Goal: Task Accomplishment & Management: Manage account settings

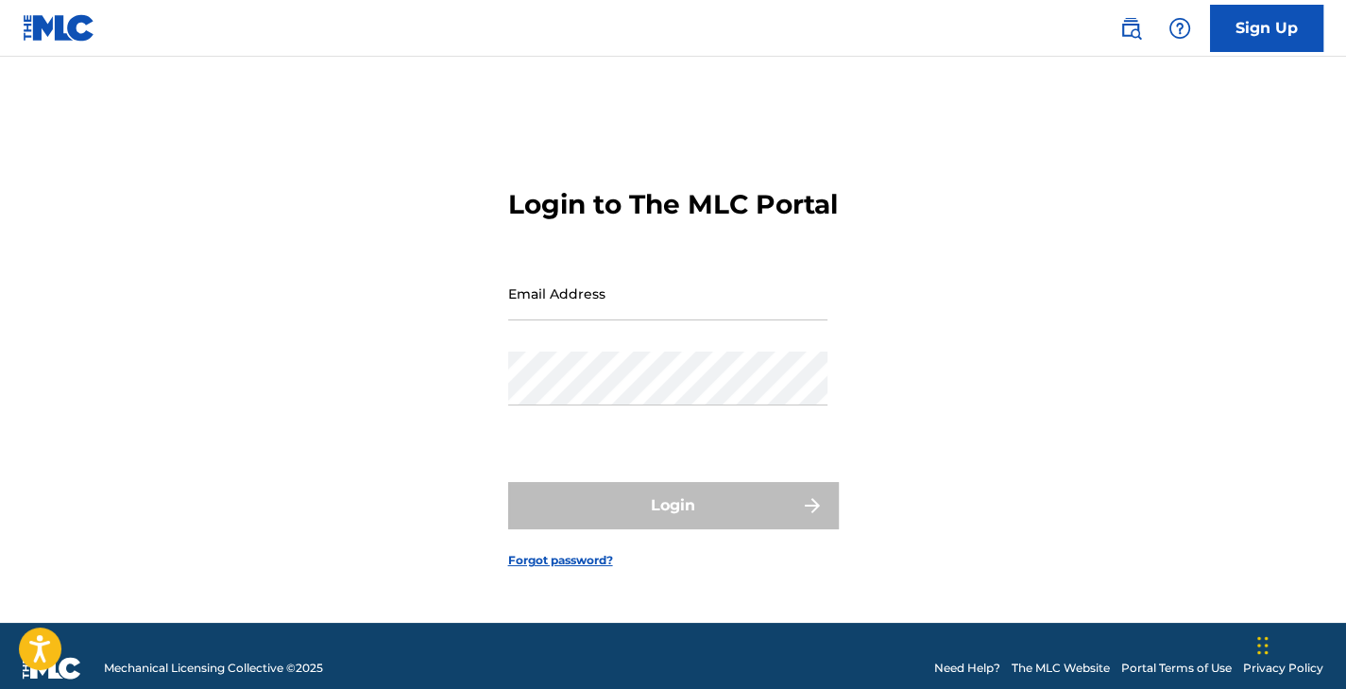
click at [621, 316] on input "Email Address" at bounding box center [667, 293] width 319 height 54
click at [208, 287] on div "Login to The MLC Portal Email Address Password Login Forgot password?" at bounding box center [673, 363] width 1323 height 519
click at [728, 320] on input "Email Address" at bounding box center [667, 293] width 319 height 54
click at [1131, 427] on div "Login to The MLC Portal Email Address Password Login Forgot password?" at bounding box center [673, 363] width 1323 height 519
click at [72, 23] on img at bounding box center [59, 27] width 73 height 27
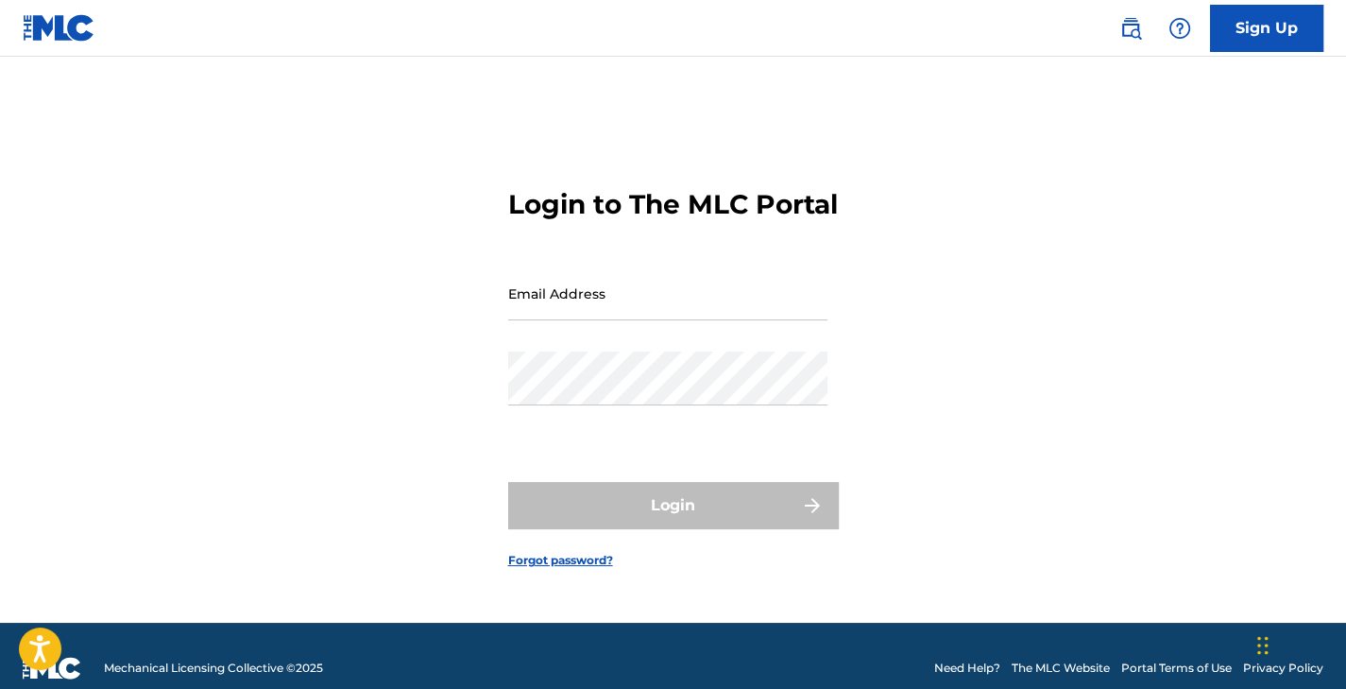
click at [66, 26] on img at bounding box center [59, 27] width 73 height 27
click at [65, 26] on img at bounding box center [59, 27] width 73 height 27
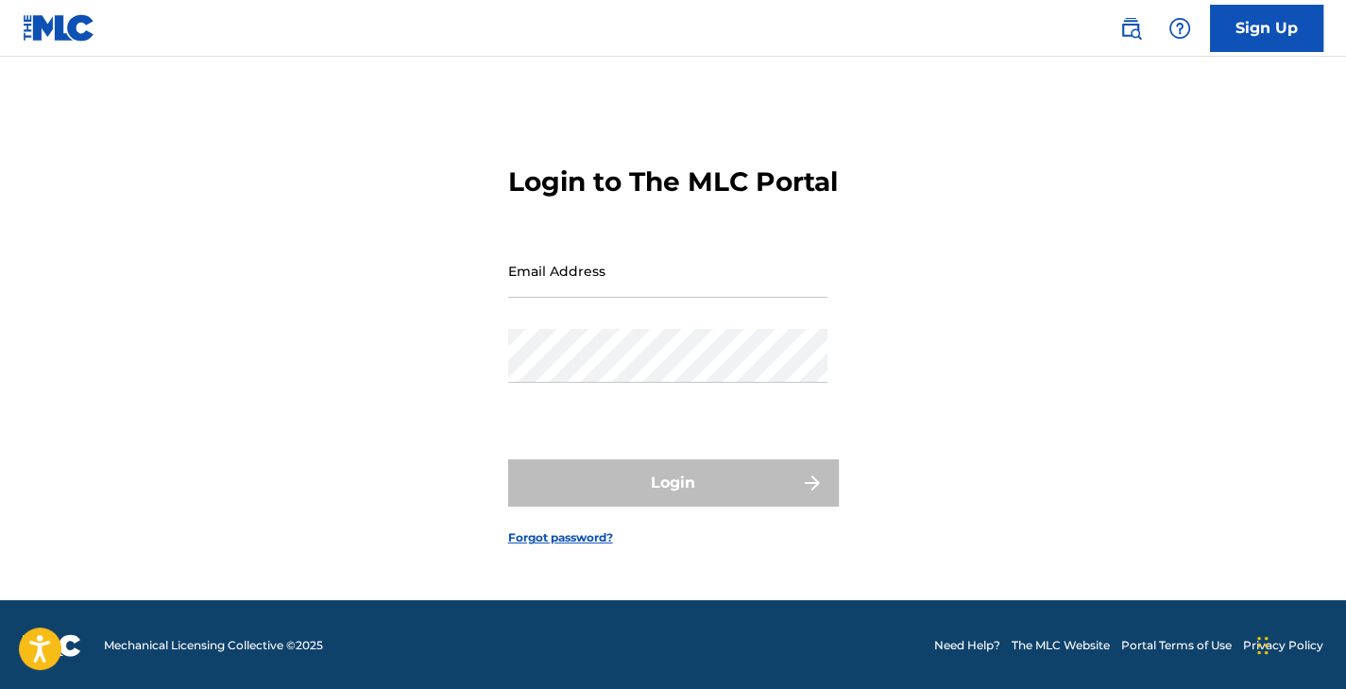
scroll to position [25, 0]
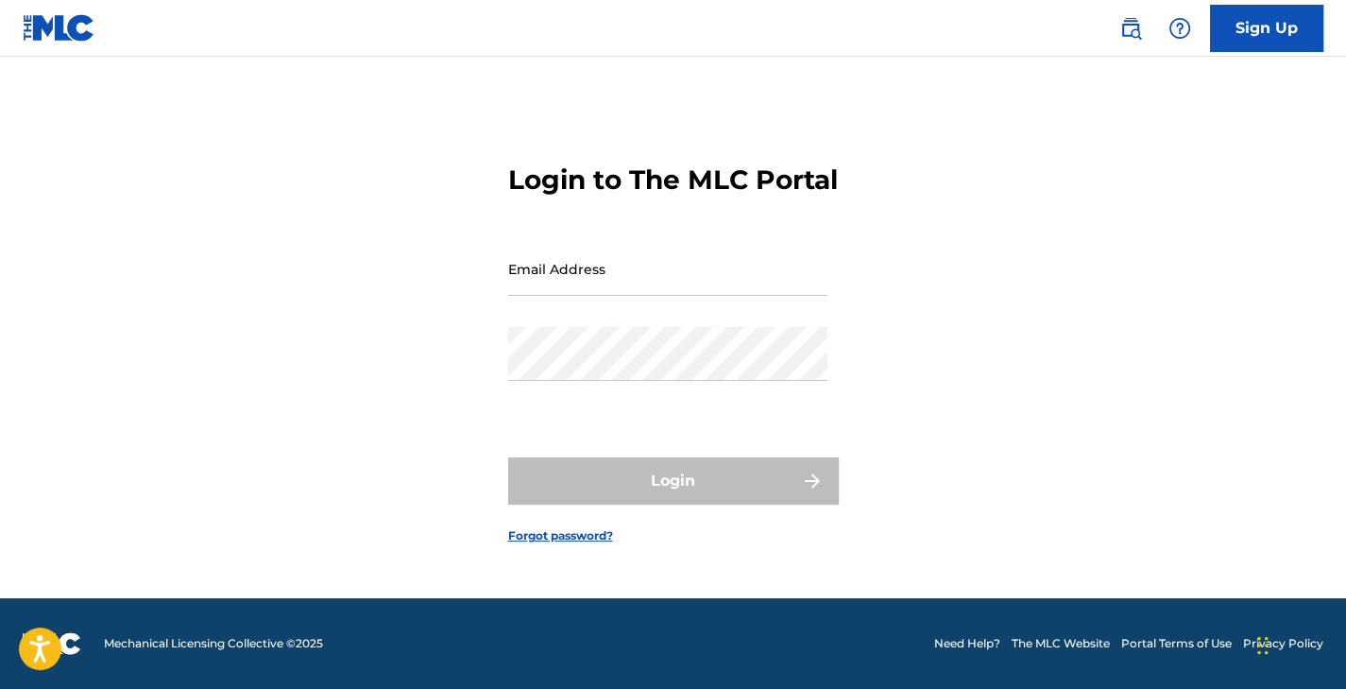
click at [646, 296] on input "Email Address" at bounding box center [667, 269] width 319 height 54
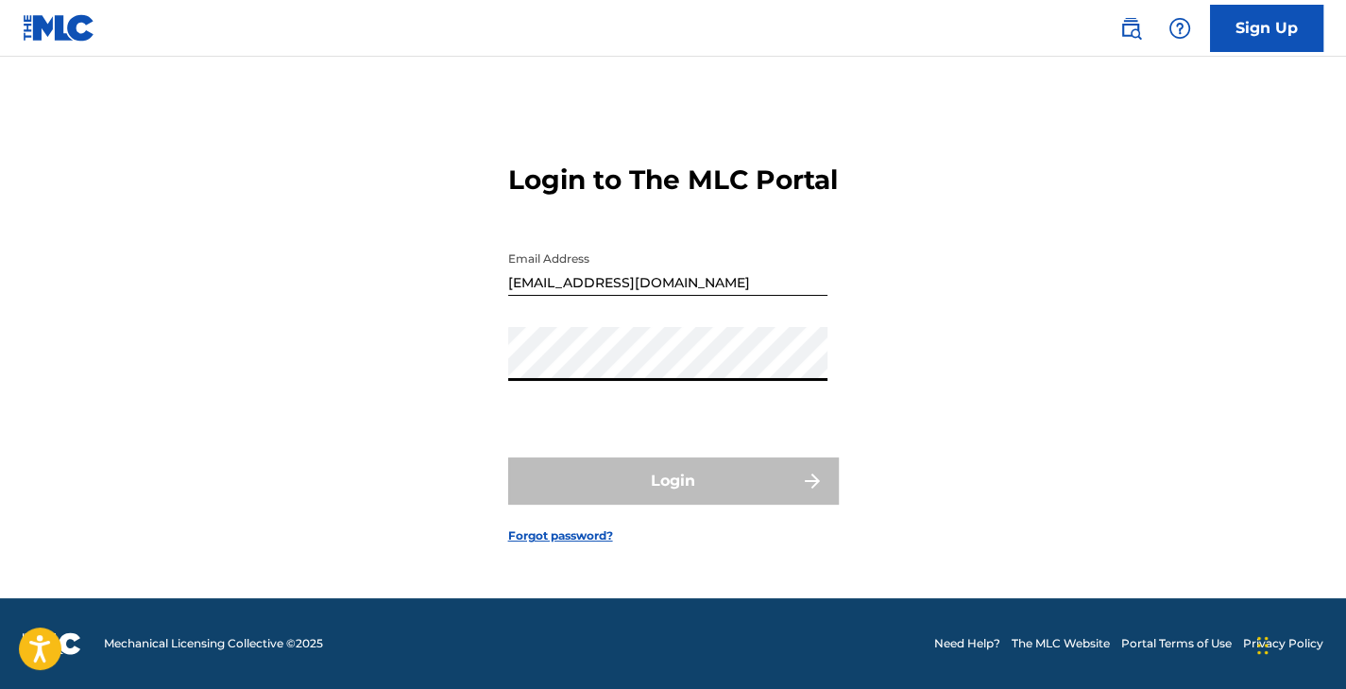
type input "[EMAIL_ADDRESS][DOMAIN_NAME]"
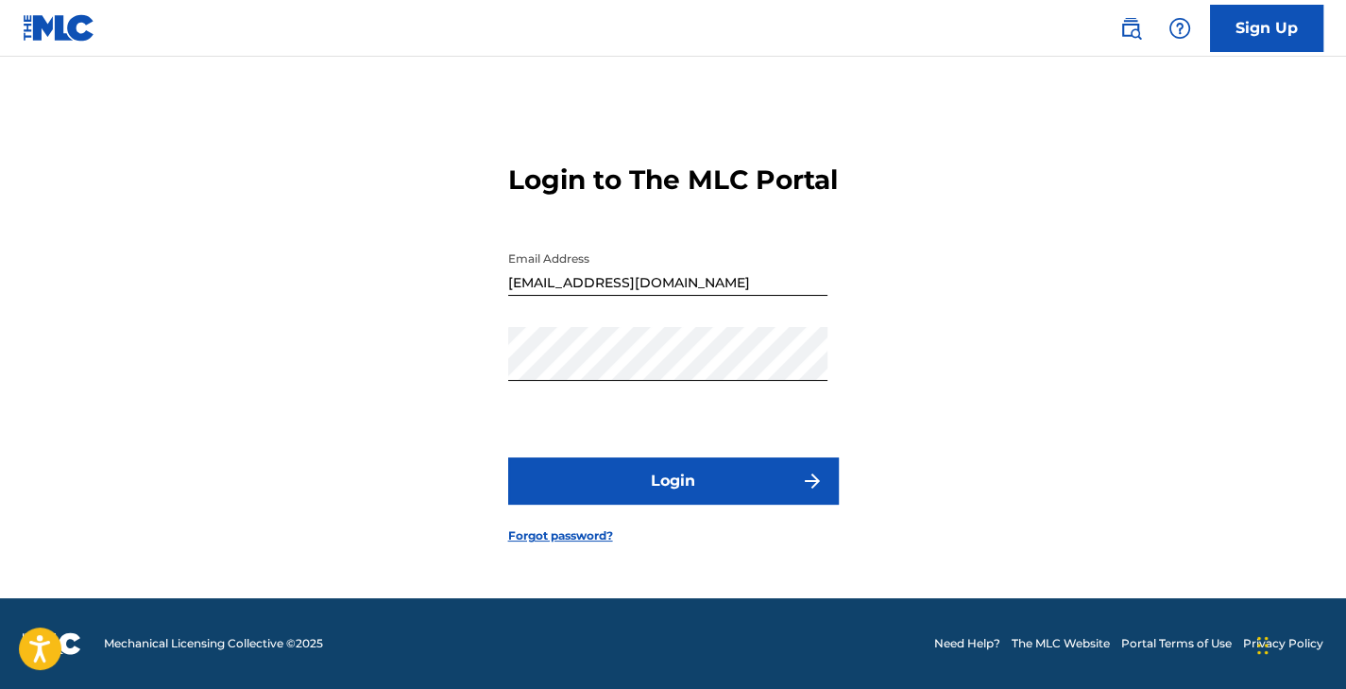
click at [707, 482] on button "Login" at bounding box center [673, 480] width 331 height 47
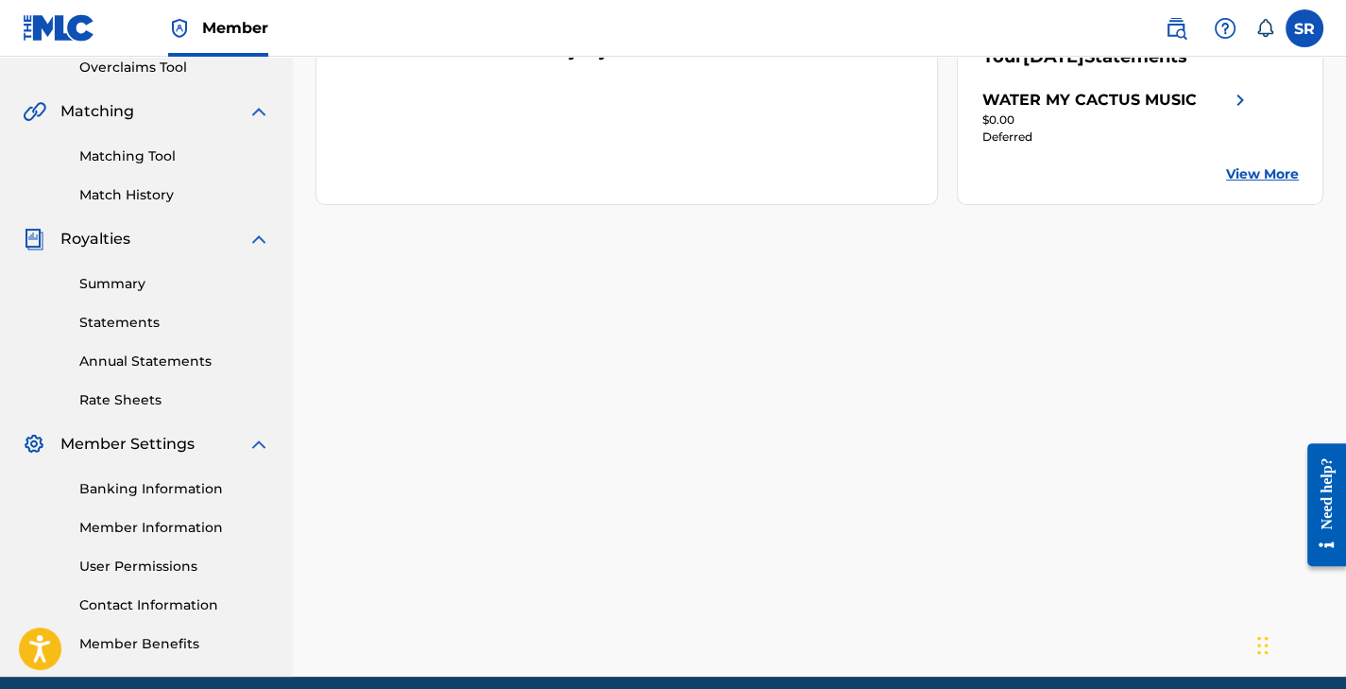
scroll to position [407, 0]
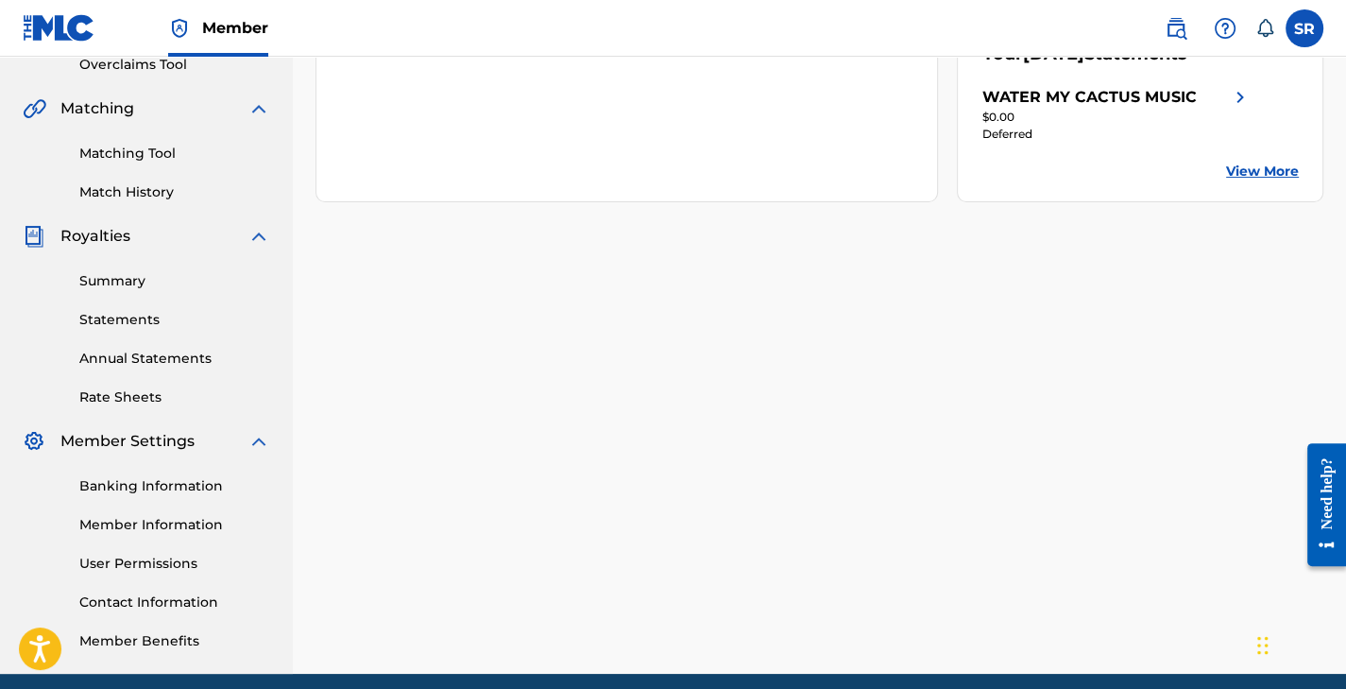
click at [114, 283] on link "Summary" at bounding box center [174, 281] width 191 height 20
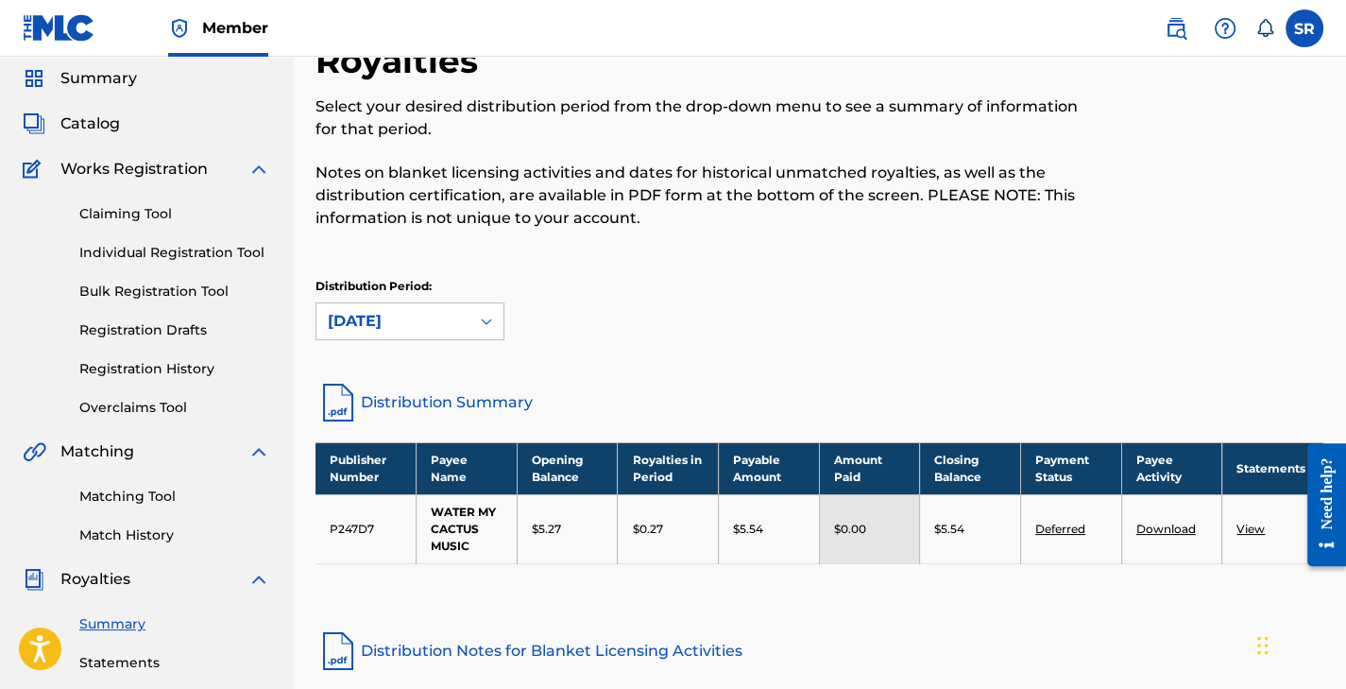
scroll to position [29, 0]
